Goal: Information Seeking & Learning: Learn about a topic

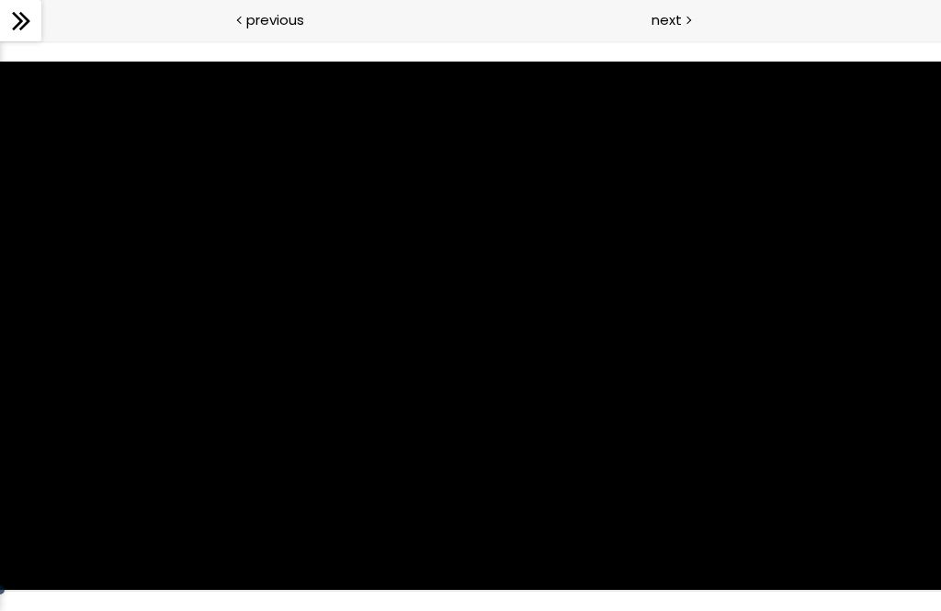
scroll to position [630, 0]
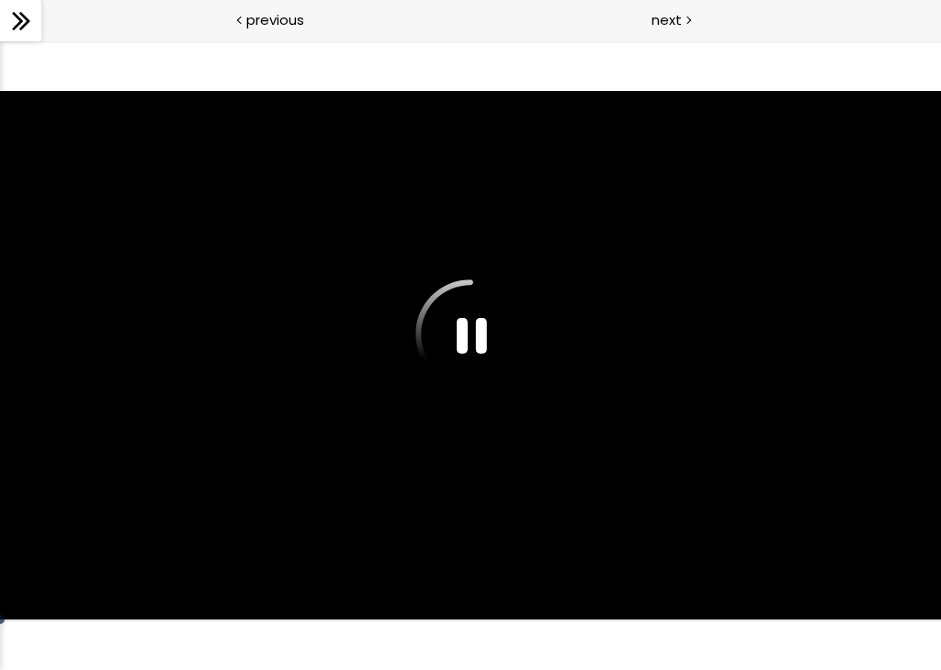
click at [458, 308] on div at bounding box center [470, 355] width 941 height 529
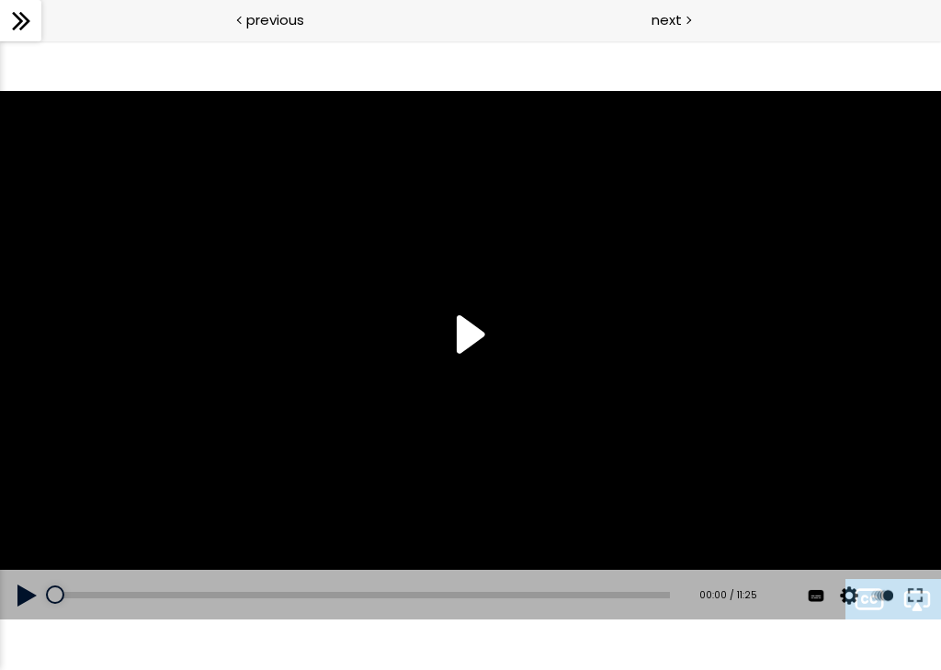
click at [461, 335] on div at bounding box center [470, 355] width 941 height 529
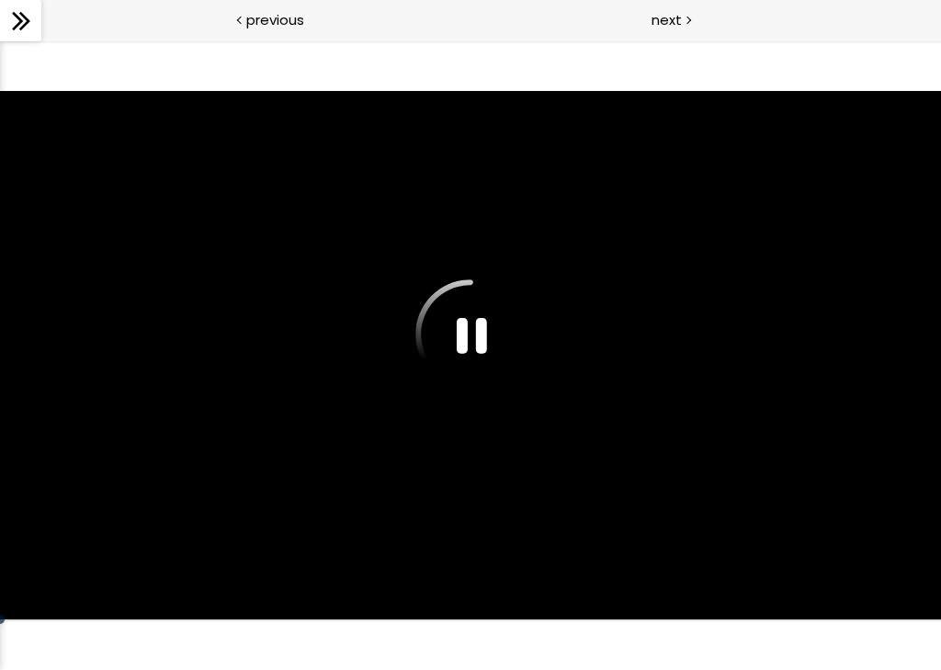
click at [812, 431] on div at bounding box center [470, 355] width 941 height 529
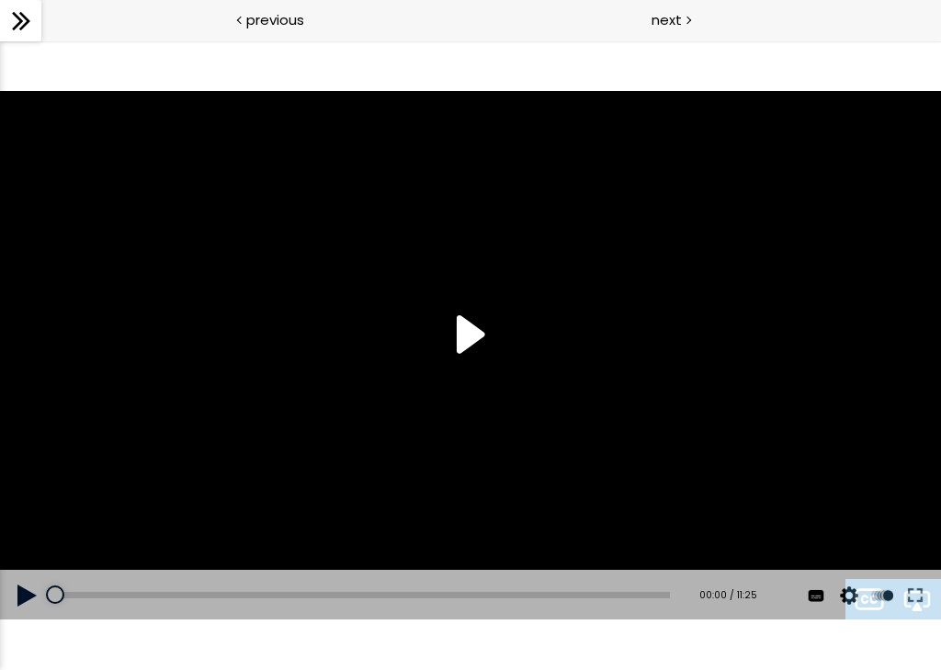
click at [472, 346] on div at bounding box center [470, 355] width 941 height 529
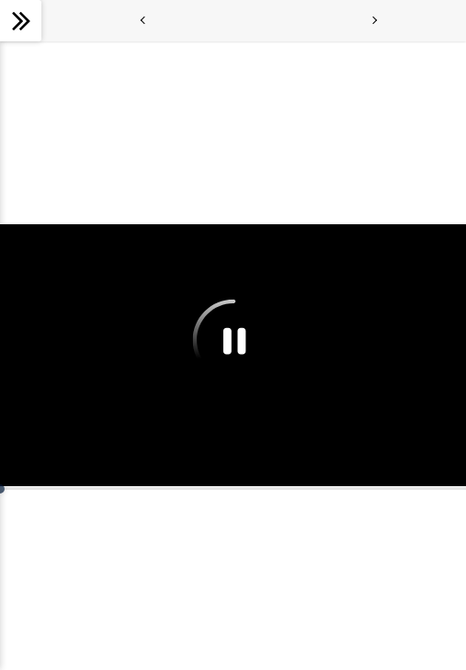
click at [369, 347] on div at bounding box center [233, 355] width 466 height 262
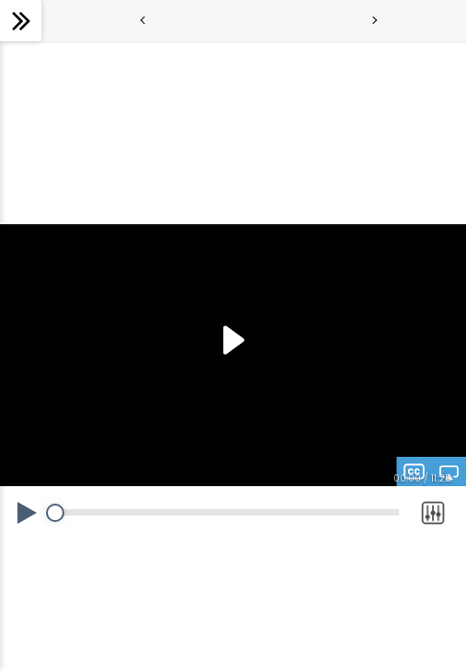
click at [243, 366] on div at bounding box center [233, 355] width 466 height 262
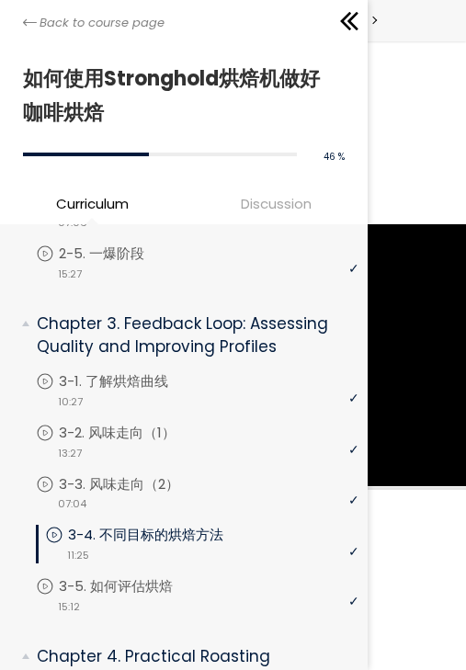
click at [240, 531] on p "3-4. 不同目标的烘焙方法" at bounding box center [164, 535] width 192 height 20
click at [265, 539] on link "3-4. 不同目标的烘焙方法" at bounding box center [201, 535] width 313 height 20
click at [228, 528] on p "3-4. 不同目标的烘焙方法" at bounding box center [164, 535] width 192 height 20
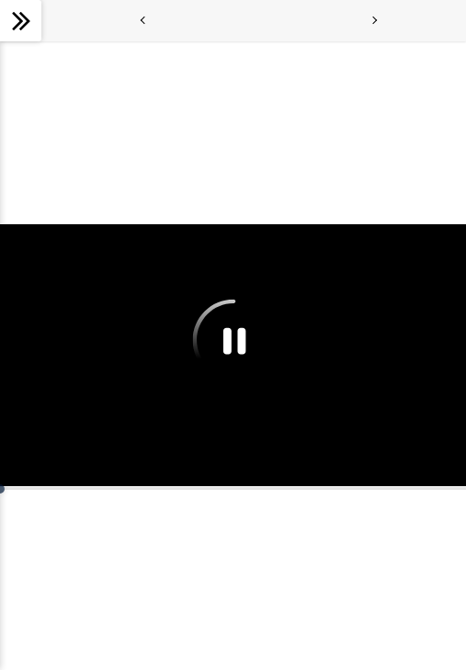
click at [418, 415] on div at bounding box center [233, 355] width 466 height 262
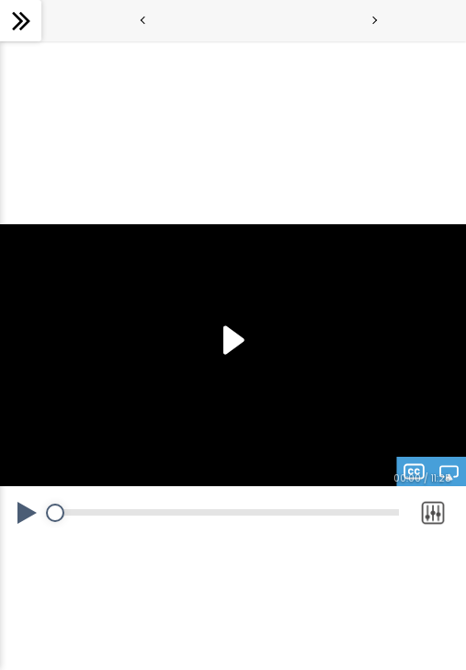
click at [230, 343] on div at bounding box center [233, 355] width 466 height 262
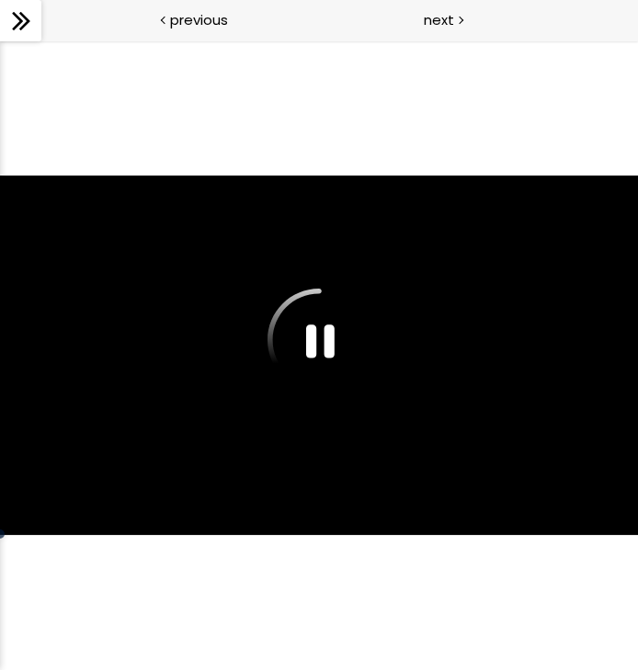
click at [377, 598] on div "The video is loading... 点按播放声音 @keyframes VOLUME_SMALL_WAVE_FLASH { 0% { opacit…" at bounding box center [319, 355] width 638 height 630
click at [366, 102] on div "The video is loading... 点按播放声音 @keyframes VOLUME_SMALL_WAVE_FLASH { 0% { opacit…" at bounding box center [319, 355] width 638 height 630
click at [372, 84] on div "The video is loading... 点按播放声音 @keyframes VOLUME_SMALL_WAVE_FLASH { 0% { opacit…" at bounding box center [319, 355] width 638 height 630
click at [448, 14] on span "next" at bounding box center [439, 19] width 30 height 21
click at [453, 18] on span "next" at bounding box center [439, 19] width 30 height 21
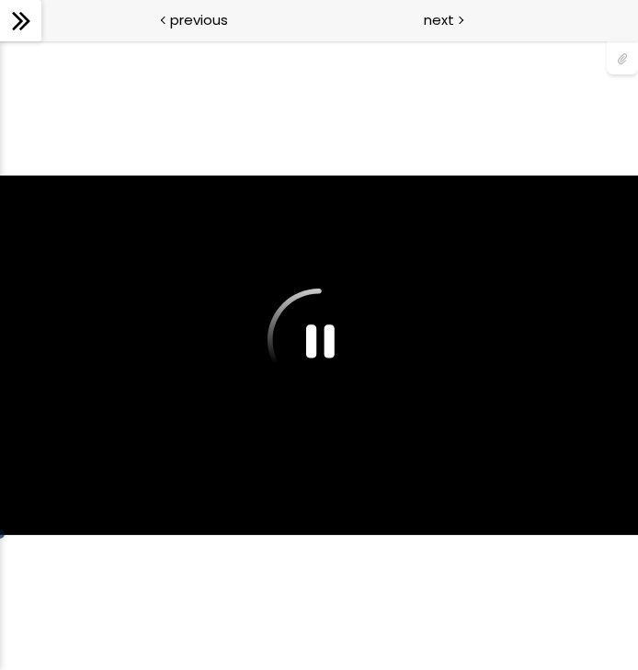
click at [205, 31] on div "previous" at bounding box center [159, 20] width 319 height 41
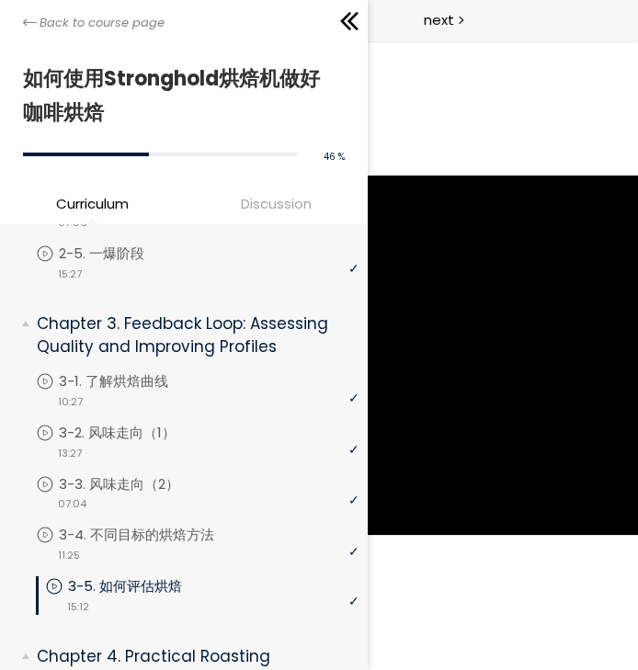
click at [26, 31] on link "Back to course page" at bounding box center [94, 23] width 142 height 18
click at [222, 531] on p "3-4. 不同目标的烘焙方法" at bounding box center [155, 535] width 192 height 20
click at [350, 20] on icon at bounding box center [352, 21] width 11 height 18
